Goal: Information Seeking & Learning: Learn about a topic

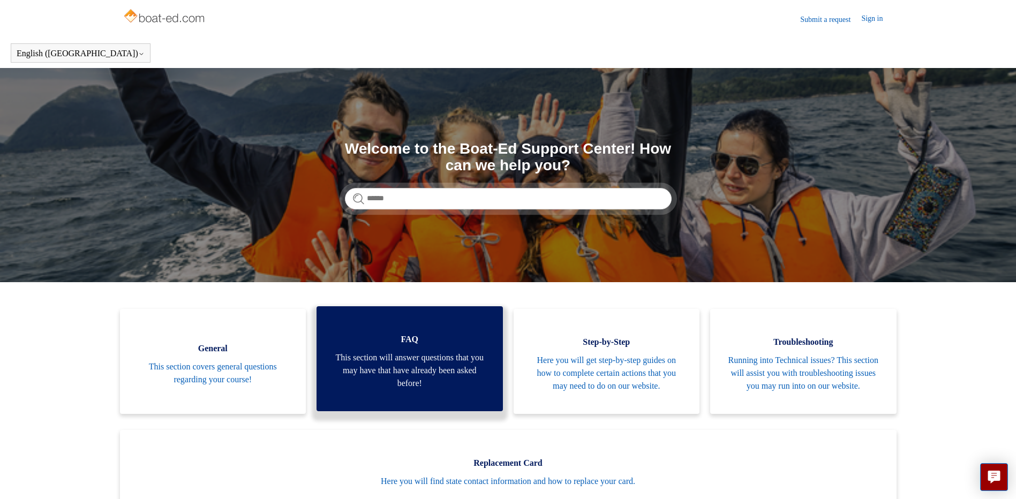
click at [409, 368] on span "This section will answer questions that you may have that have already been ask…" at bounding box center [410, 370] width 154 height 39
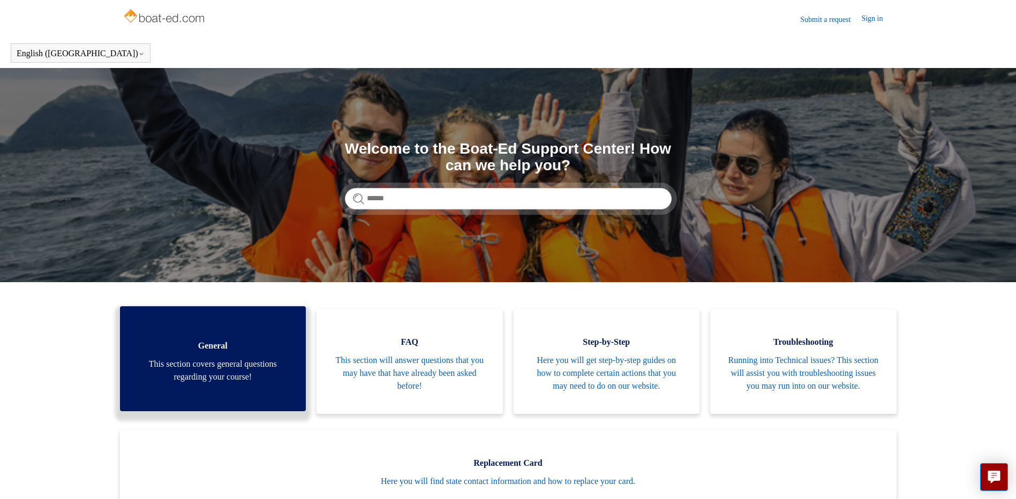
click at [193, 375] on span "This section covers general questions regarding your course!" at bounding box center [213, 371] width 154 height 26
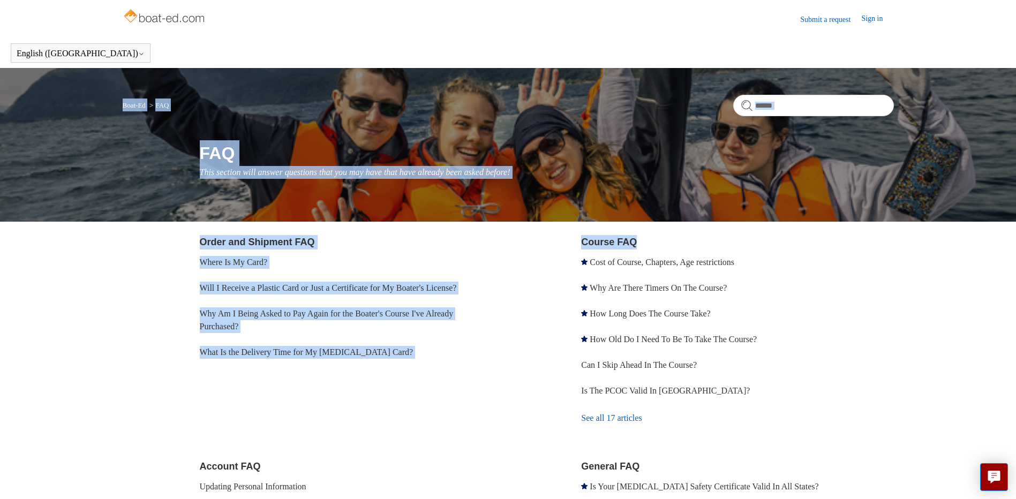
drag, startPoint x: 1015, startPoint y: 183, endPoint x: 1014, endPoint y: 229, distance: 45.5
click at [1014, 229] on main "Boat-Ed FAQ FAQ This section will answer questions that you may have that have …" at bounding box center [508, 382] width 1016 height 629
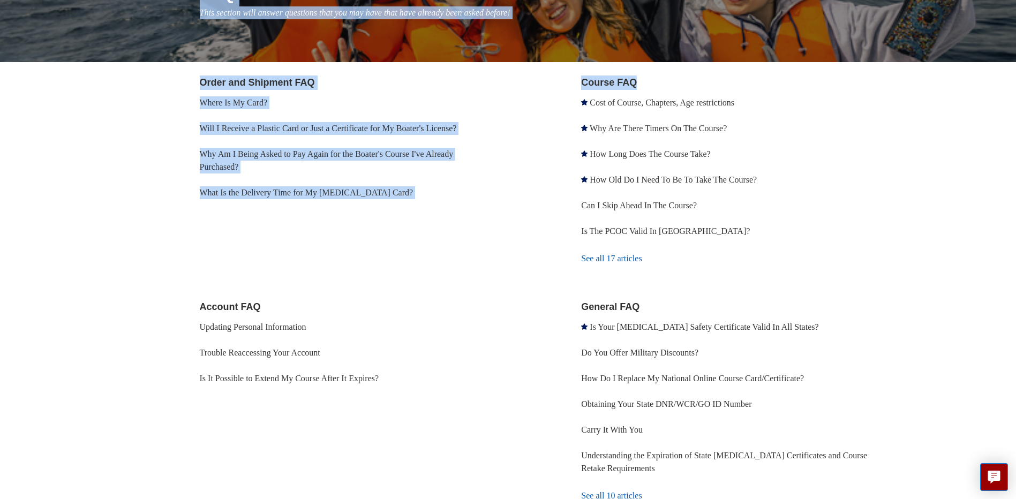
scroll to position [171, 0]
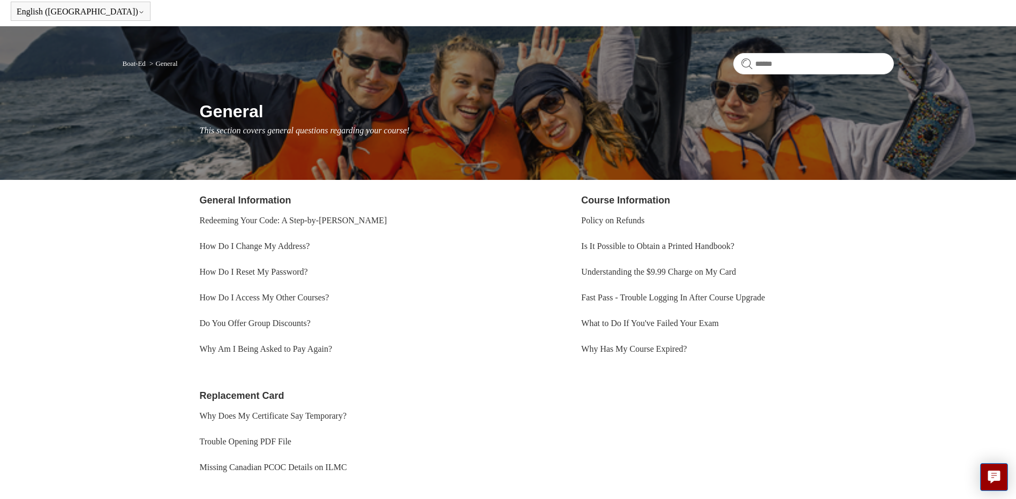
scroll to position [54, 0]
